Goal: Participate in discussion

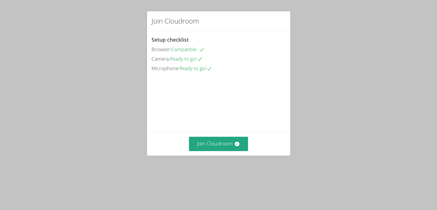
click at [216, 132] on div "Setup checklist Browser: Compatible Camera: Ready to go! Microphone: Ready to g…" at bounding box center [218, 81] width 143 height 101
click at [221, 180] on div "Join Cloudroom Setup checklist Browser: Compatible Camera: Ready to go! Microph…" at bounding box center [218, 105] width 437 height 210
click at [224, 156] on div "Join Cloudroom" at bounding box center [218, 144] width 143 height 24
click at [229, 151] on button "Join Cloudroom" at bounding box center [218, 144] width 59 height 14
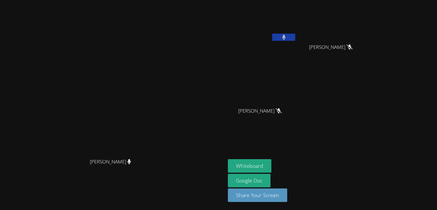
click at [296, 36] on video at bounding box center [262, 21] width 69 height 39
click at [295, 37] on button at bounding box center [283, 37] width 23 height 7
click at [271, 161] on button "Whiteboard" at bounding box center [249, 166] width 43 height 14
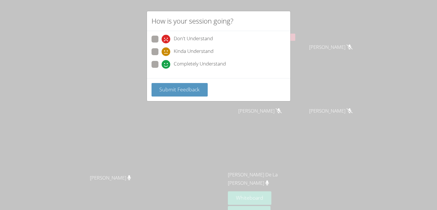
click at [162, 69] on span at bounding box center [162, 69] width 0 height 0
click at [162, 65] on input "Completely Understand" at bounding box center [164, 63] width 5 height 5
radio input "true"
click at [165, 79] on div "Submit Feedback" at bounding box center [218, 89] width 143 height 23
click at [166, 83] on button "Submit Feedback" at bounding box center [179, 90] width 56 height 14
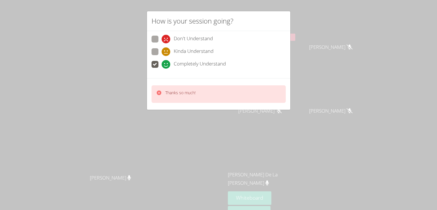
click at [168, 87] on div "Thanks so much!" at bounding box center [218, 95] width 134 height 18
click at [170, 92] on p "Thanks so much!" at bounding box center [180, 93] width 30 height 6
click at [170, 93] on p "Thanks so much!" at bounding box center [180, 93] width 30 height 6
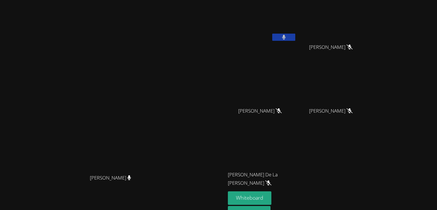
click at [296, 47] on div "[PERSON_NAME]" at bounding box center [262, 33] width 69 height 62
